Goal: Find specific page/section: Find specific page/section

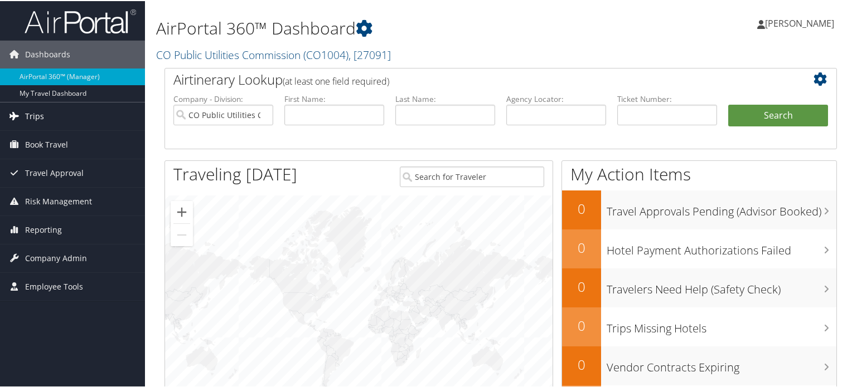
click at [26, 111] on span "Trips" at bounding box center [34, 115] width 19 height 28
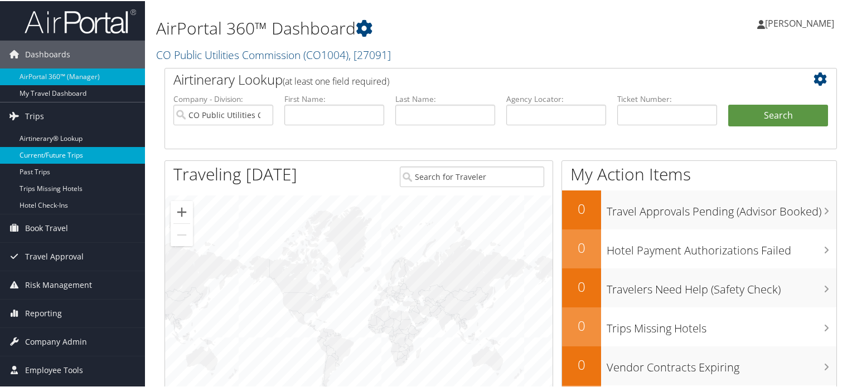
click at [47, 153] on link "Current/Future Trips" at bounding box center [72, 154] width 145 height 17
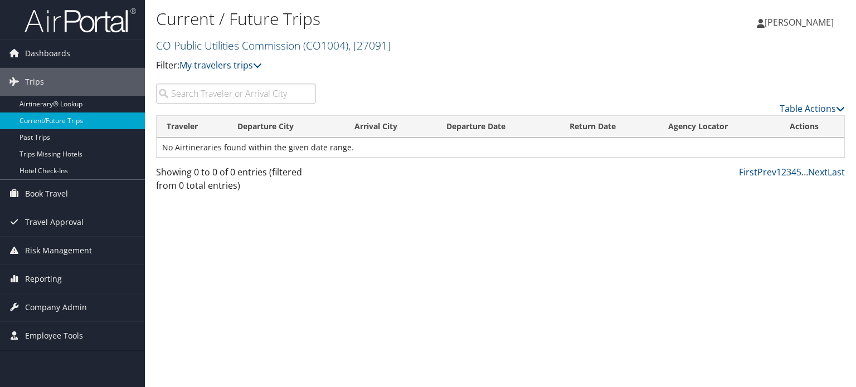
click at [312, 40] on span "( CO1004 )" at bounding box center [325, 45] width 45 height 15
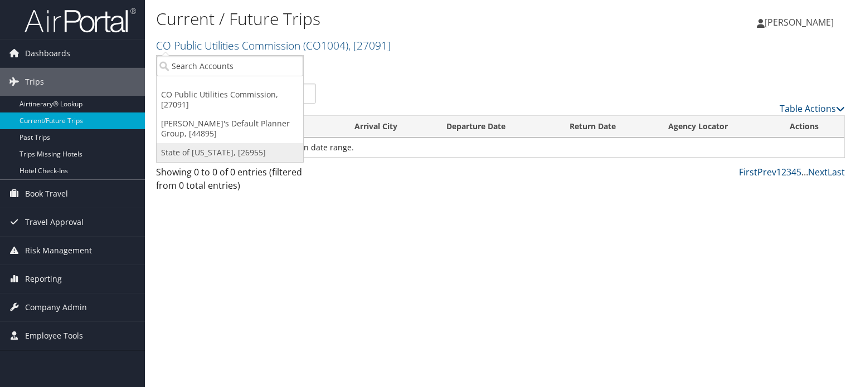
click at [221, 147] on link "State of [US_STATE], [26955]" at bounding box center [230, 152] width 147 height 19
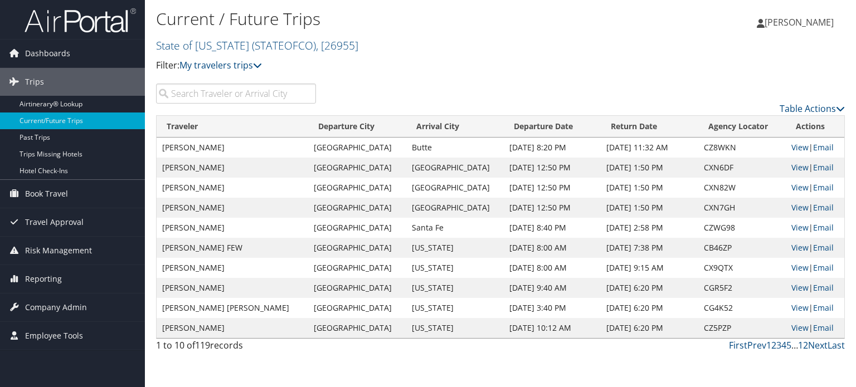
click at [236, 89] on input "search" at bounding box center [236, 94] width 160 height 20
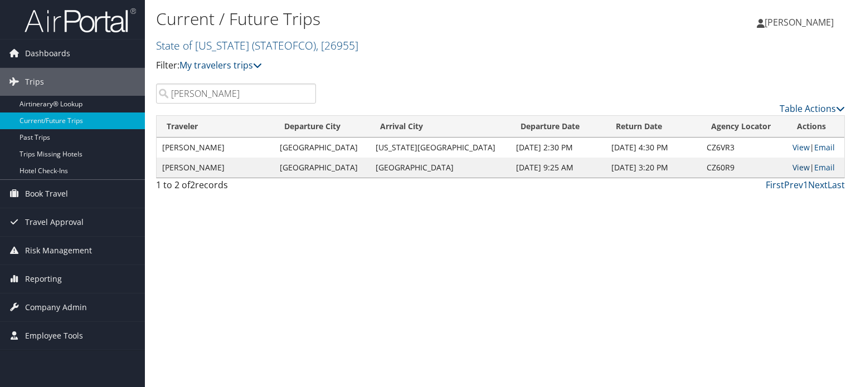
type input "[PERSON_NAME]"
click at [792, 164] on link "View" at bounding box center [800, 167] width 17 height 11
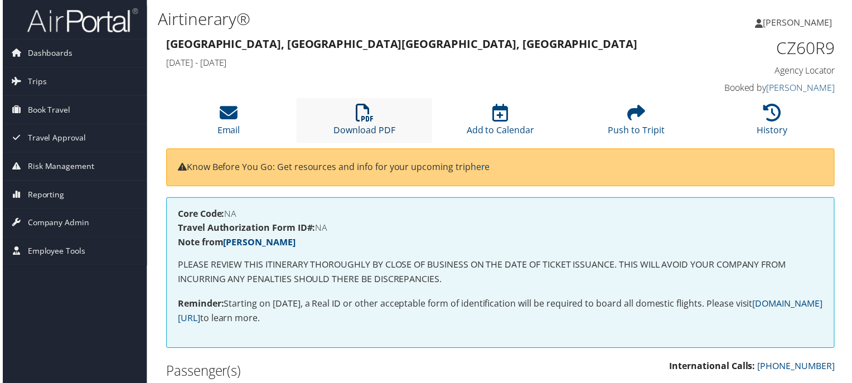
click at [361, 116] on icon at bounding box center [364, 113] width 18 height 18
